Goal: Transaction & Acquisition: Purchase product/service

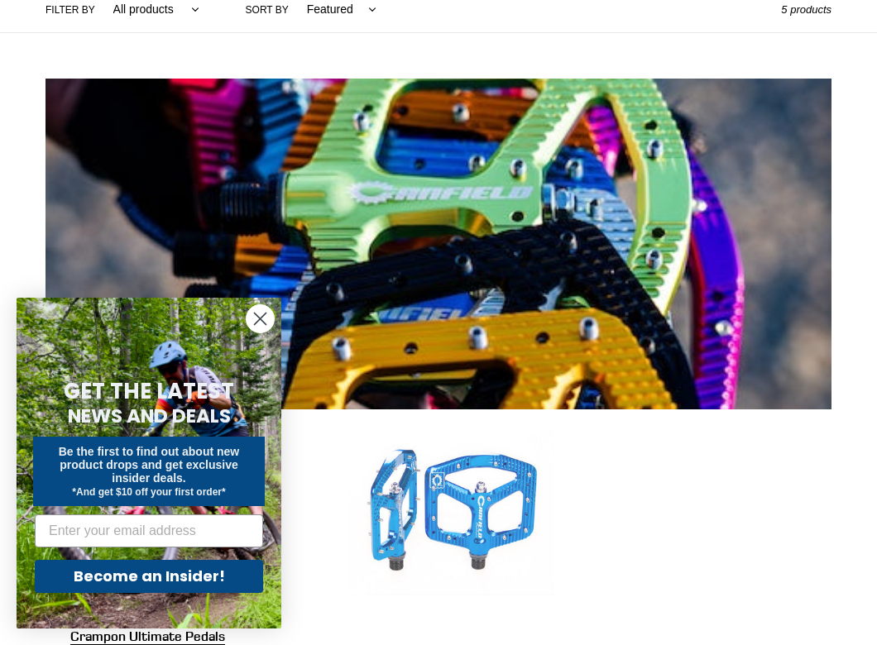
scroll to position [410, 0]
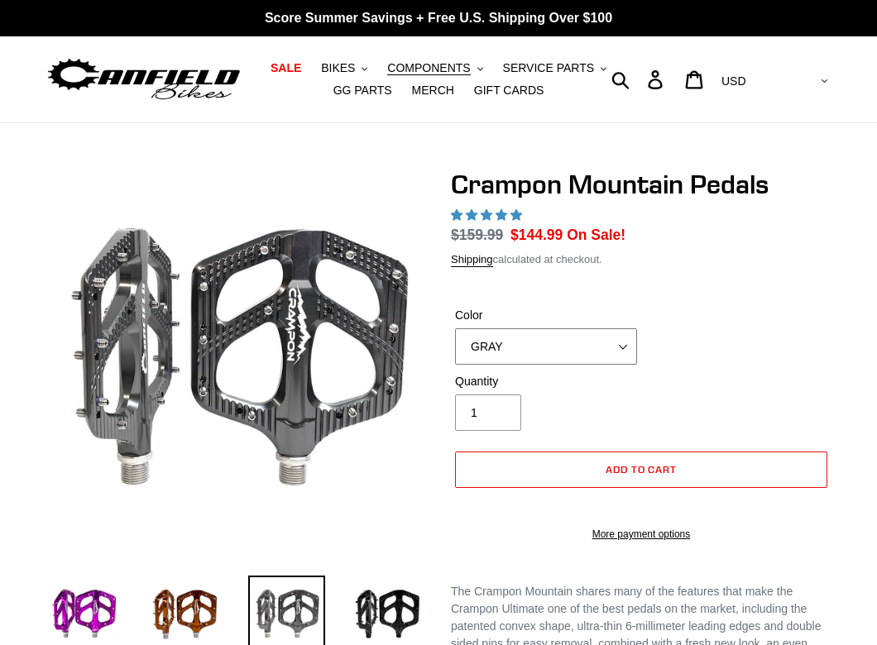
click at [618, 349] on select "GRAY BLACK STEALTH - Sold out POLISHED RED BLUE BAJA GOLD ORANGE PNW GREEN GOLD…" at bounding box center [546, 346] width 182 height 36
select select "highest-rating"
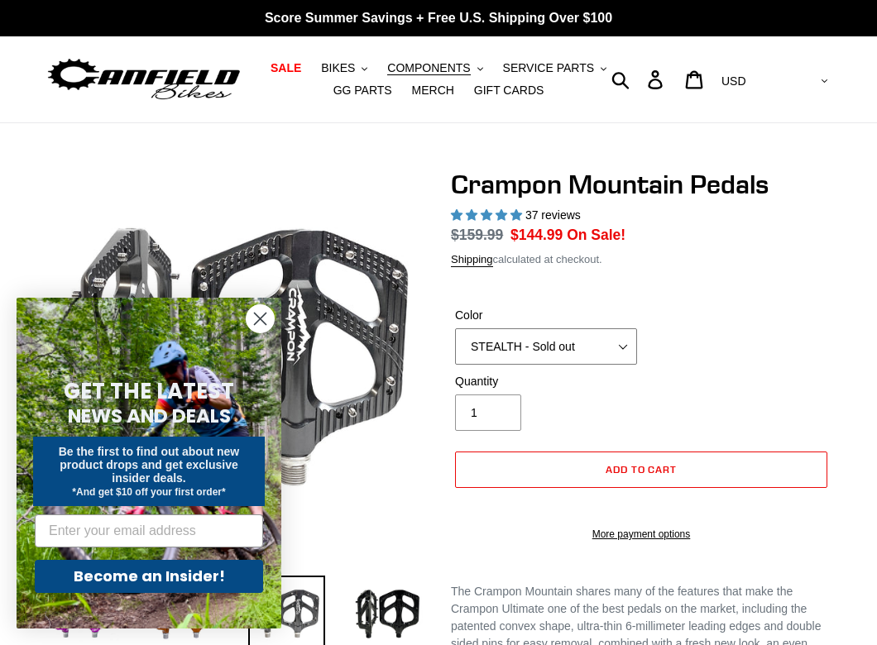
click at [455, 328] on select "GRAY BLACK STEALTH - Sold out POLISHED RED BLUE BAJA GOLD ORANGE PNW GREEN GOLD…" at bounding box center [546, 346] width 182 height 36
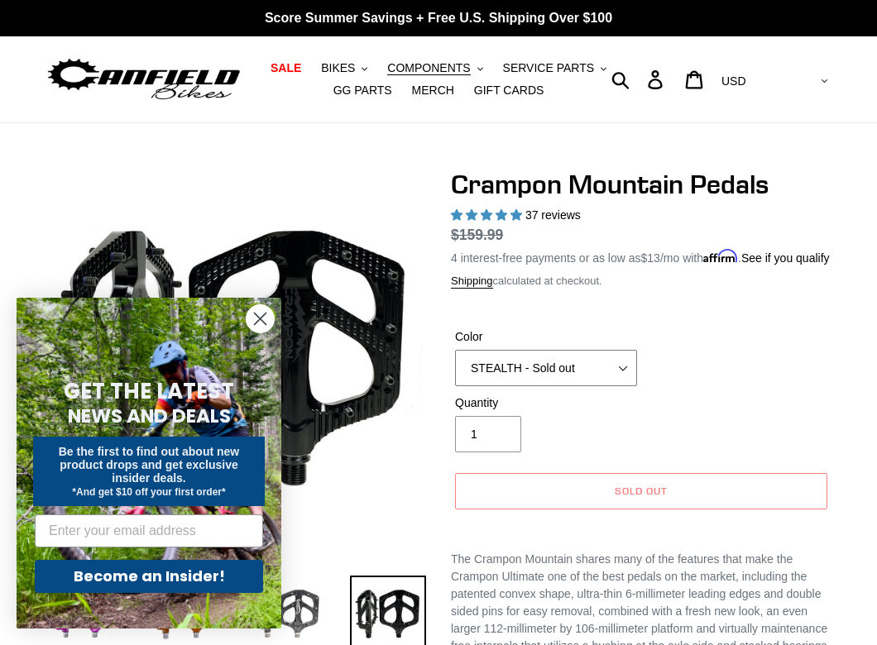
click at [578, 384] on select "GRAY BLACK STEALTH - Sold out POLISHED RED BLUE BAJA GOLD ORANGE PNW GREEN GOLD…" at bounding box center [546, 368] width 182 height 36
select select "POLISHED"
click at [455, 366] on select "GRAY BLACK STEALTH - Sold out POLISHED RED BLUE BAJA GOLD ORANGE PNW GREEN GOLD…" at bounding box center [546, 368] width 182 height 36
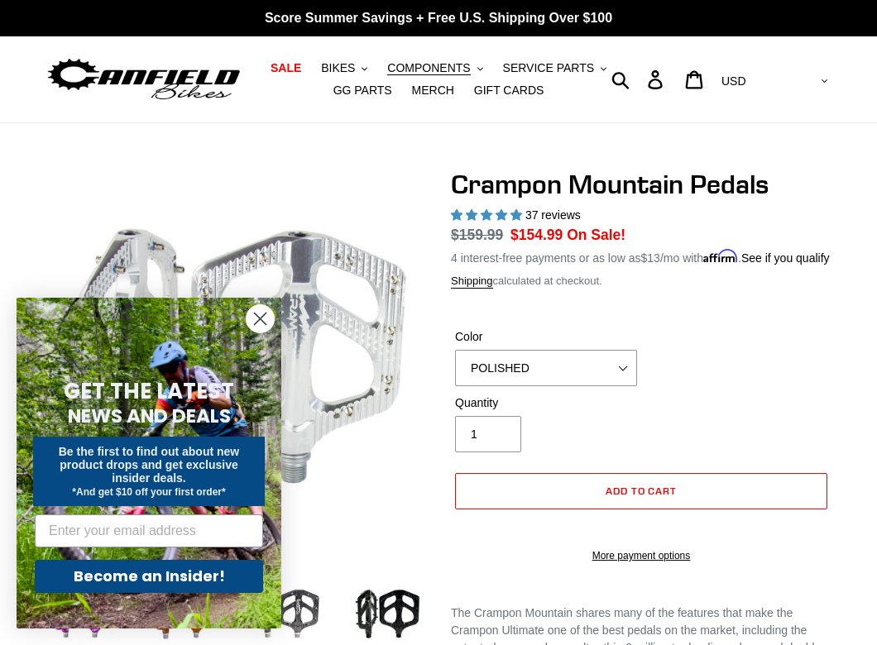
click at [257, 314] on circle "Close dialog" at bounding box center [259, 318] width 27 height 27
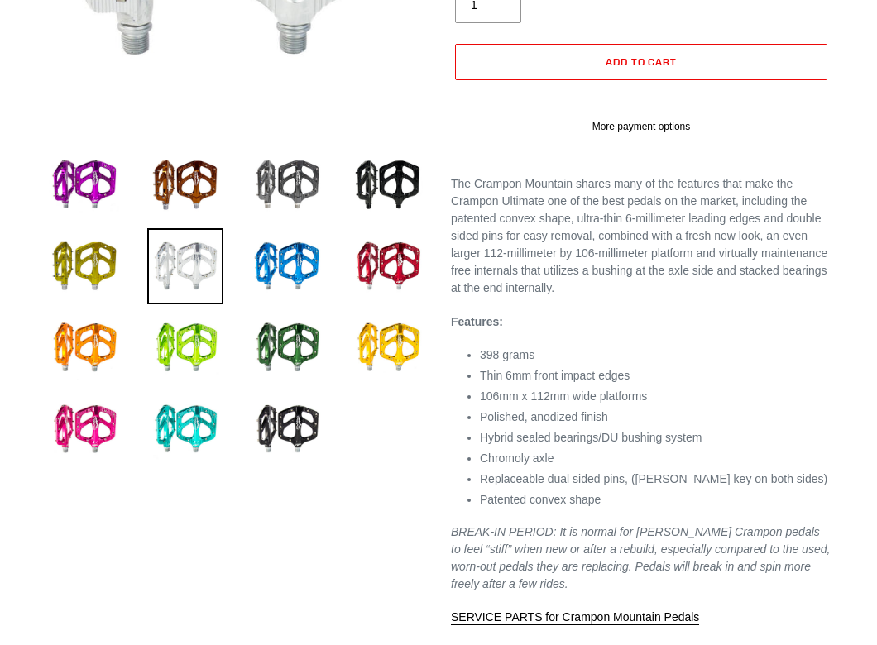
scroll to position [431, 0]
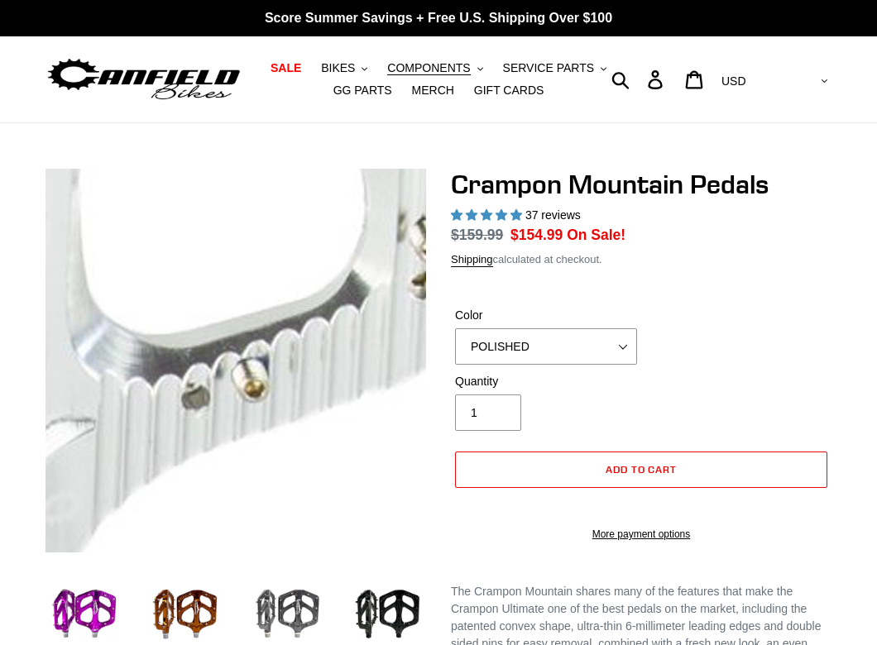
select select "highest-rating"
